Goal: Manage account settings

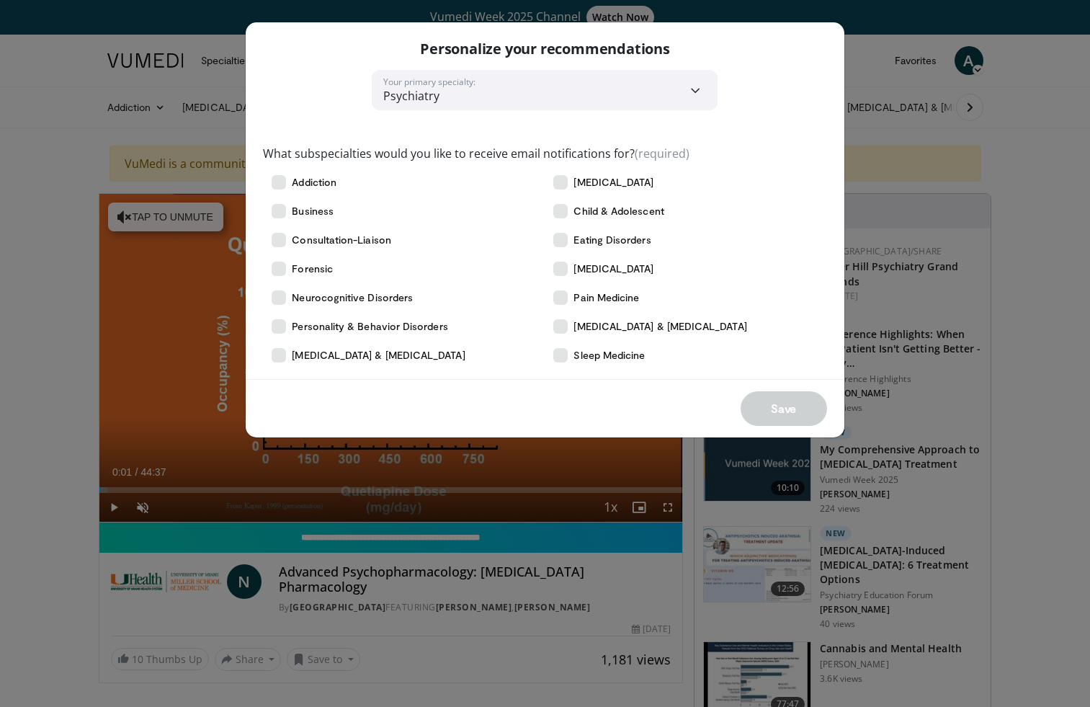
click at [1043, 370] on div "**********" at bounding box center [545, 353] width 1090 height 707
click at [279, 328] on icon at bounding box center [279, 326] width 14 height 14
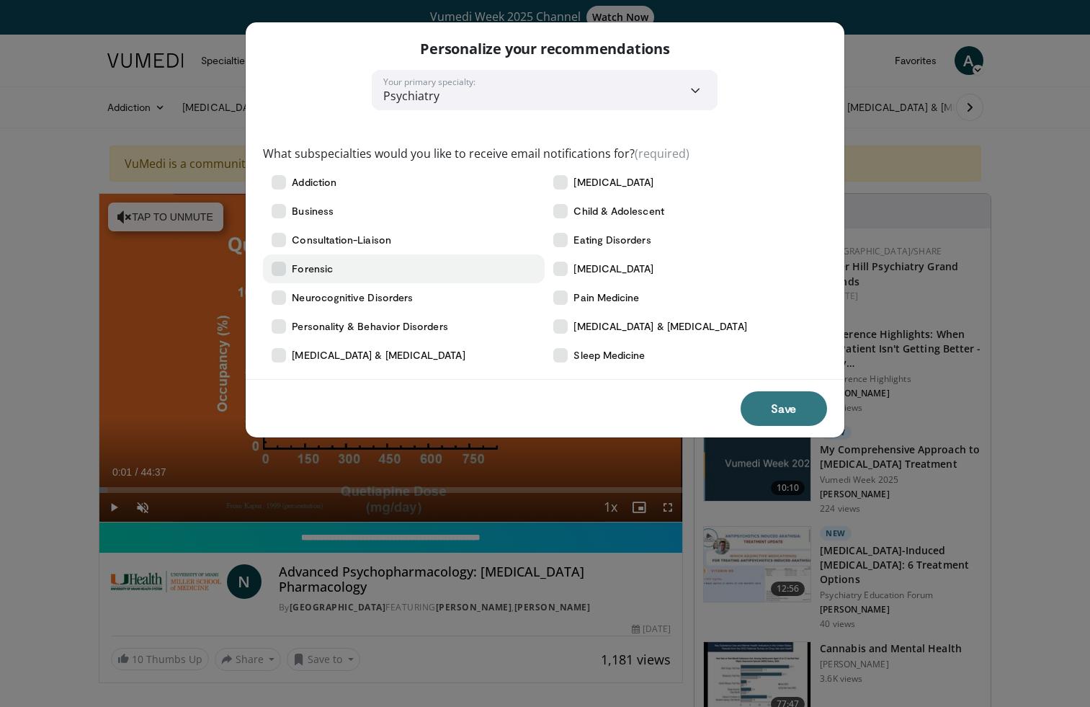
click at [284, 272] on icon at bounding box center [279, 268] width 14 height 14
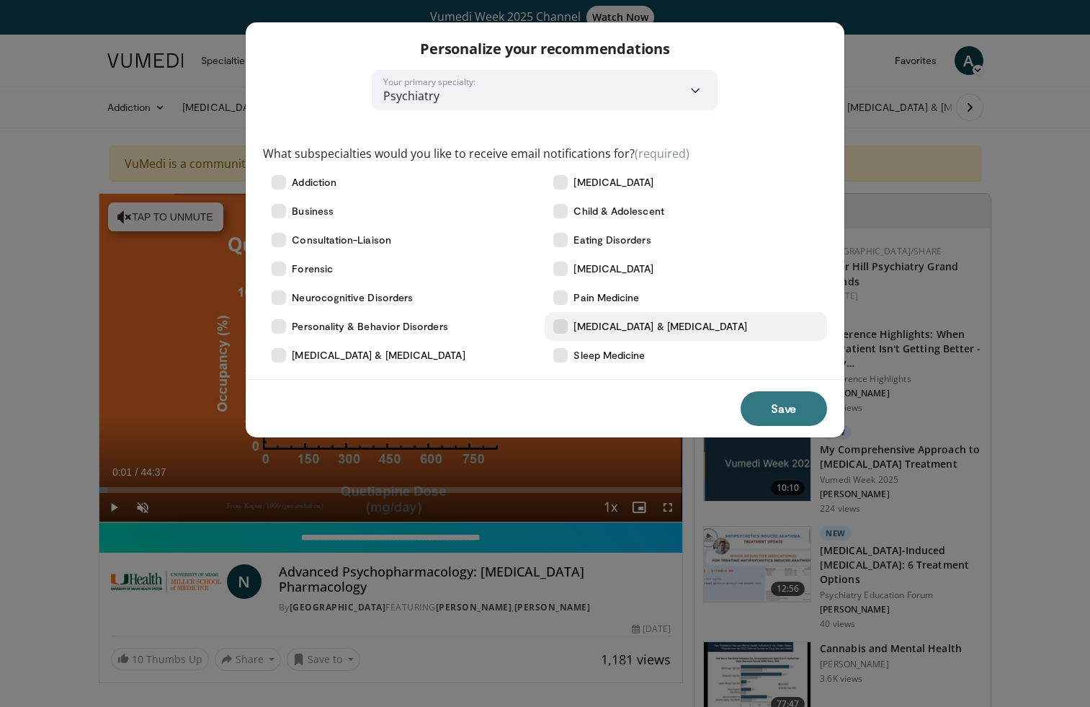
click at [560, 327] on icon at bounding box center [560, 326] width 14 height 14
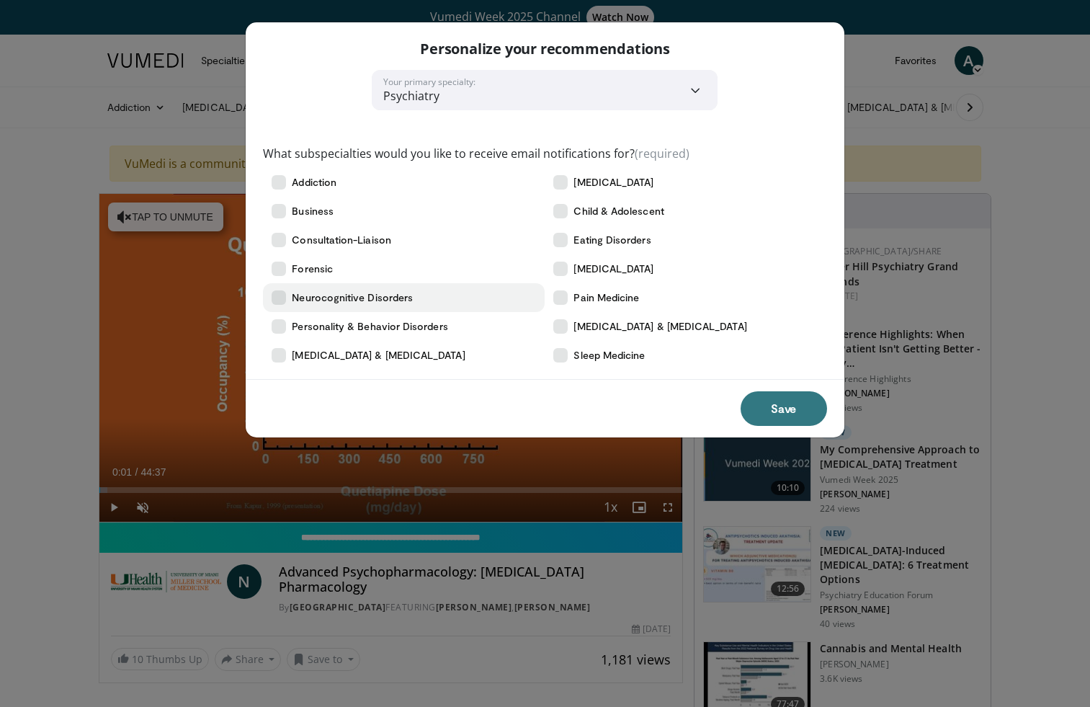
click at [284, 295] on icon at bounding box center [279, 297] width 14 height 14
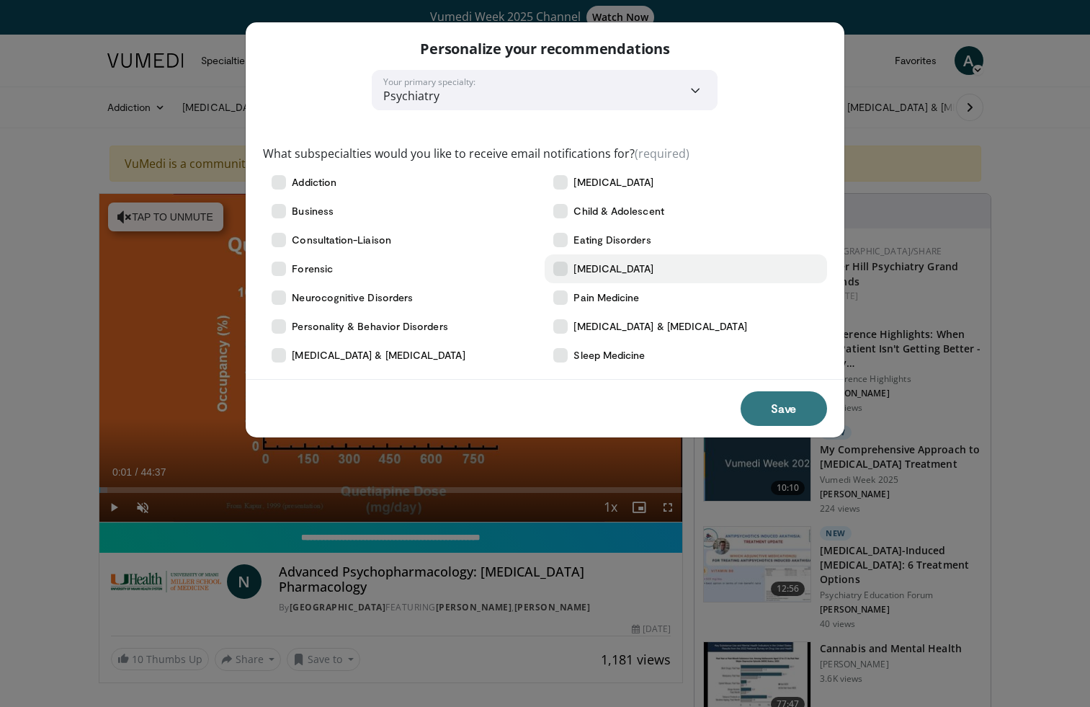
click at [563, 266] on icon at bounding box center [560, 268] width 14 height 14
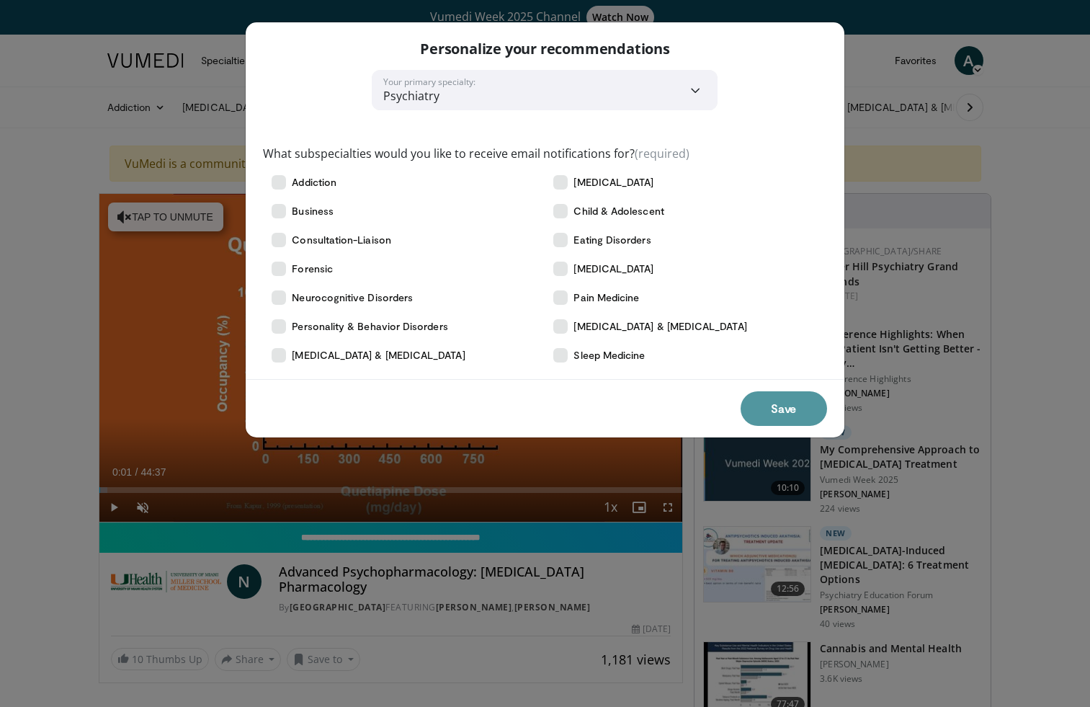
click at [776, 402] on button "Save" at bounding box center [783, 408] width 86 height 35
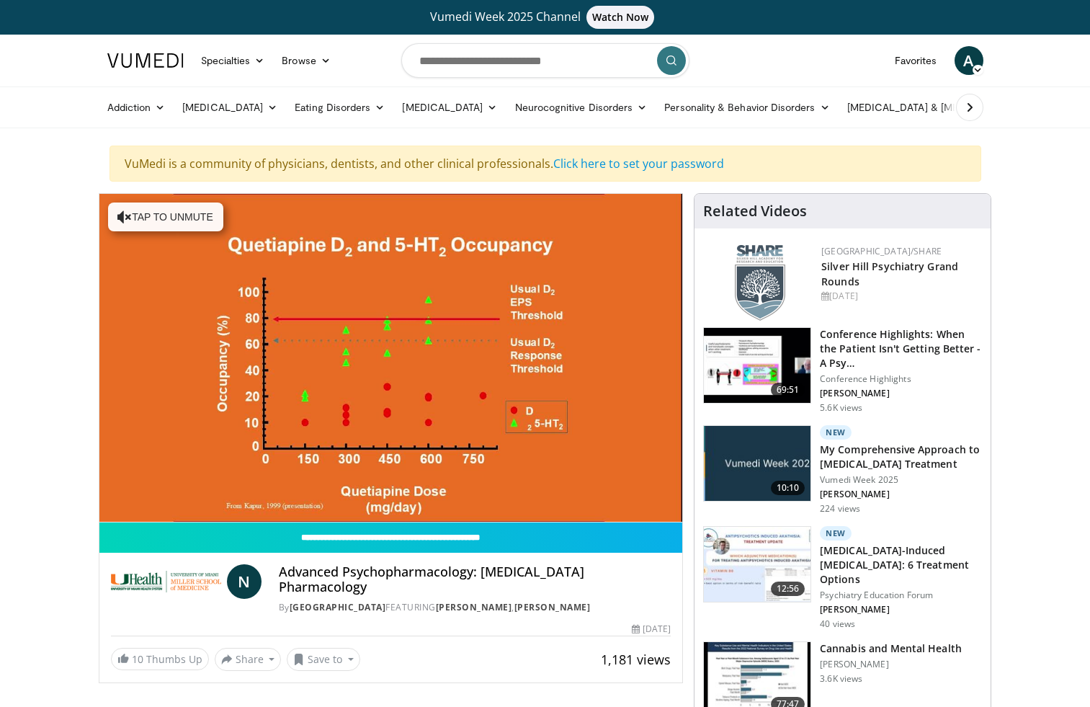
click at [975, 72] on icon at bounding box center [977, 70] width 10 height 10
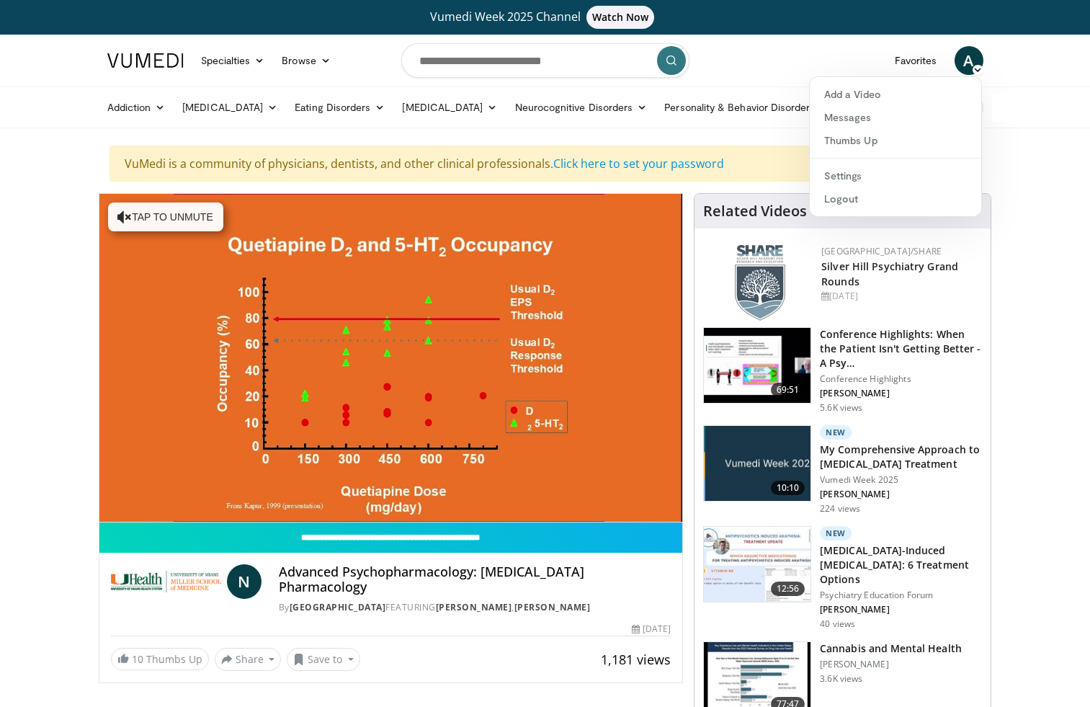
click at [978, 68] on icon at bounding box center [977, 70] width 10 height 10
